Goal: Transaction & Acquisition: Purchase product/service

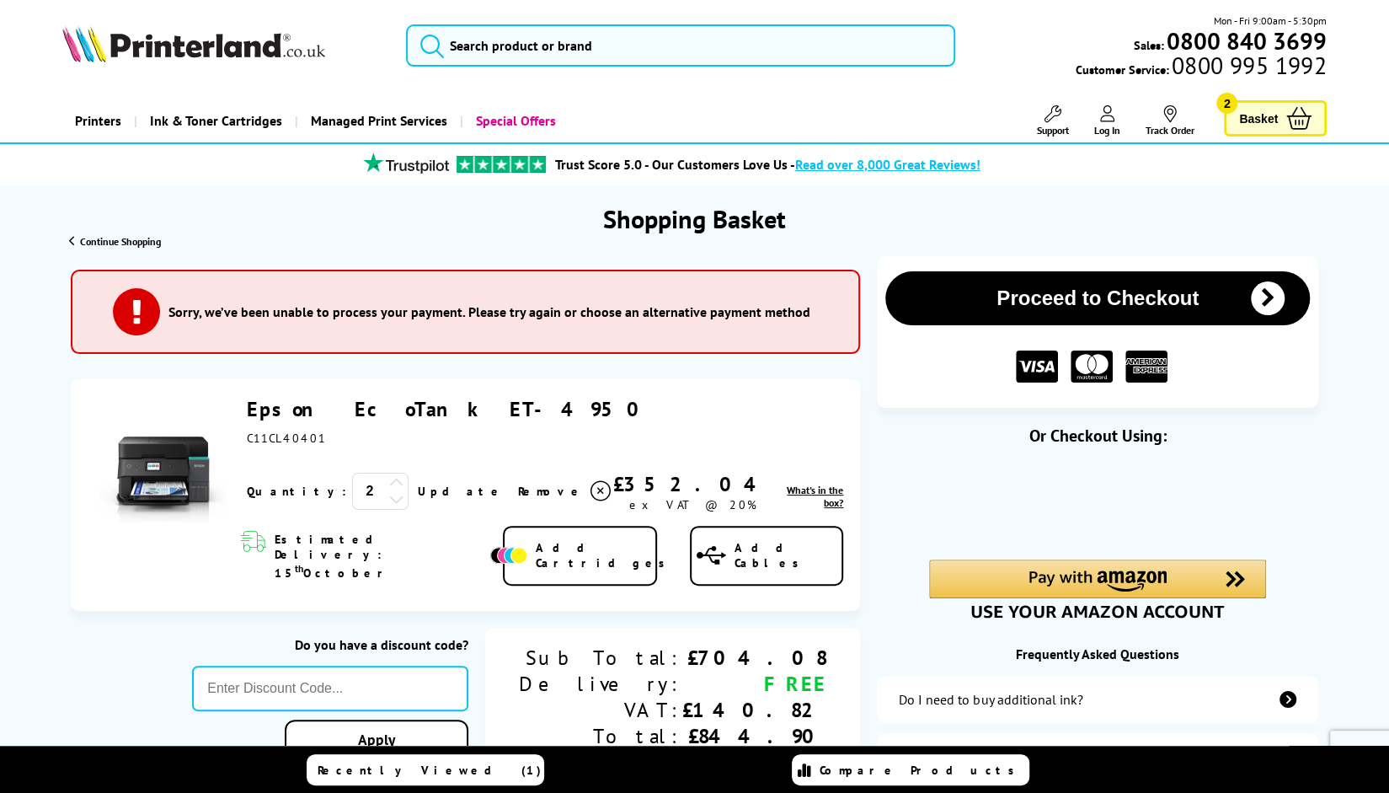
click at [388, 499] on icon at bounding box center [395, 498] width 15 height 15
click at [417, 491] on link "Update" at bounding box center [460, 490] width 87 height 15
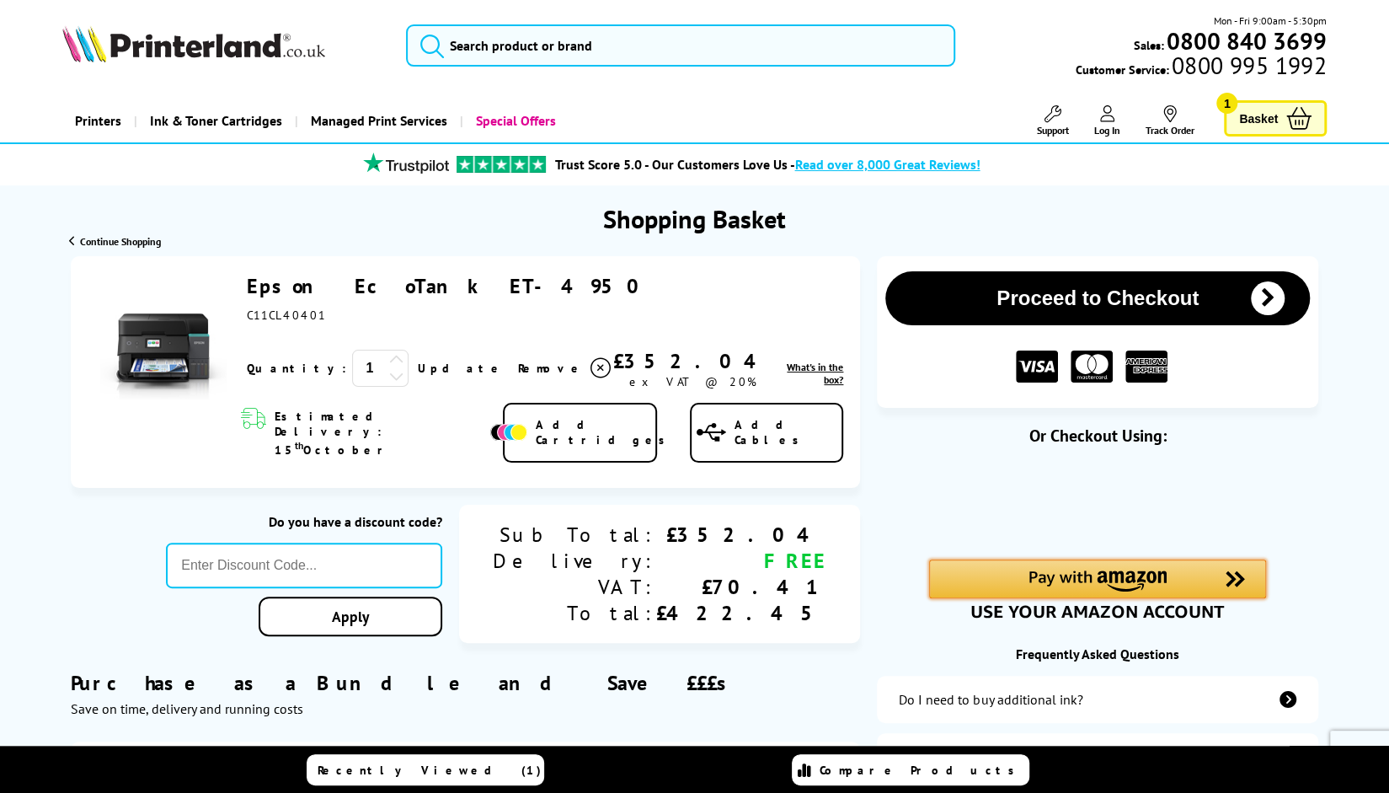
click at [953, 579] on div "Amazon Pay - Use your Amazon account" at bounding box center [1097, 578] width 337 height 39
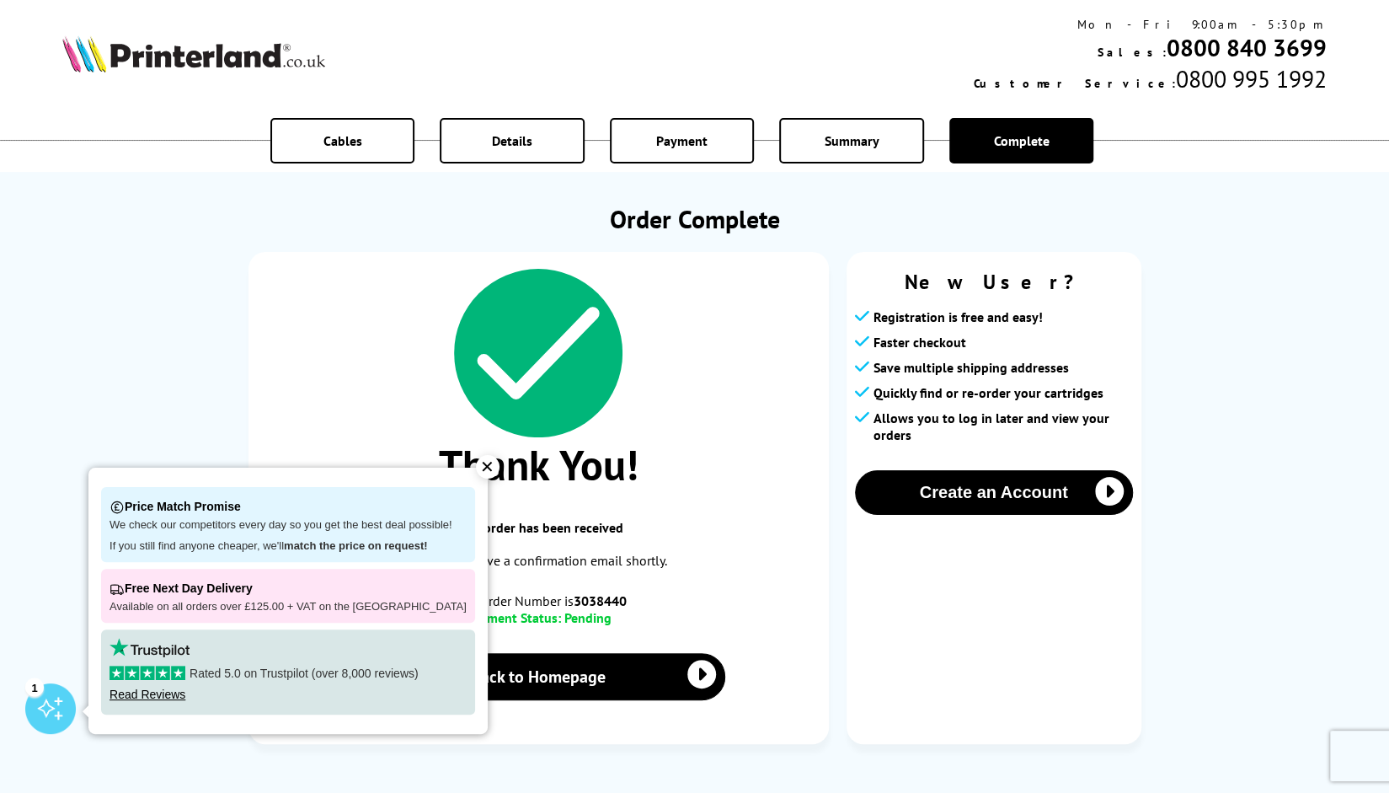
click at [730, 539] on div "Thank You! Your order has been received You will receive a confirmation email s…" at bounding box center [538, 498] width 580 height 492
